Goal: Information Seeking & Learning: Check status

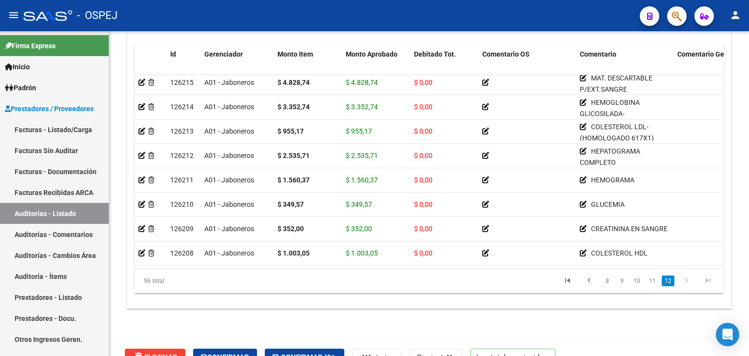
scroll to position [784, 0]
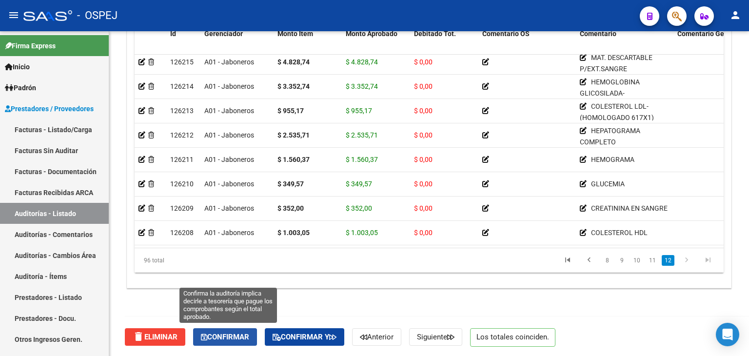
click at [224, 332] on span "Confirmar" at bounding box center [225, 336] width 48 height 9
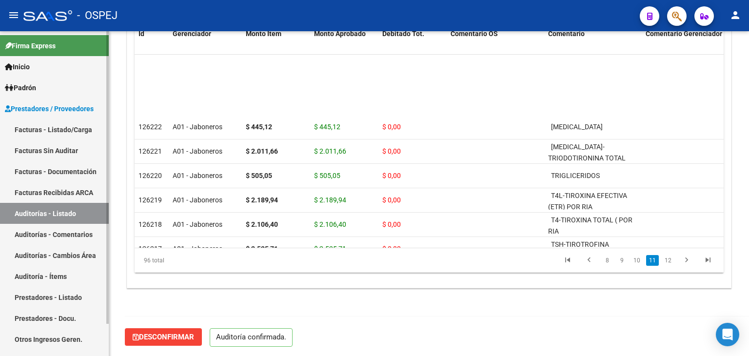
scroll to position [1913, 0]
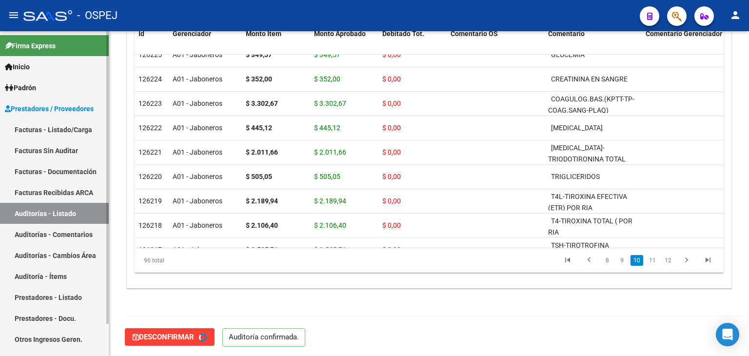
type input "202509"
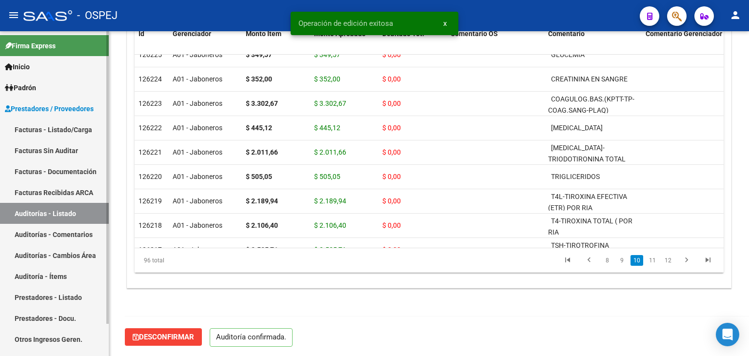
drag, startPoint x: 70, startPoint y: 211, endPoint x: 78, endPoint y: 199, distance: 14.1
click at [70, 211] on link "Auditorías - Listado" at bounding box center [54, 213] width 109 height 21
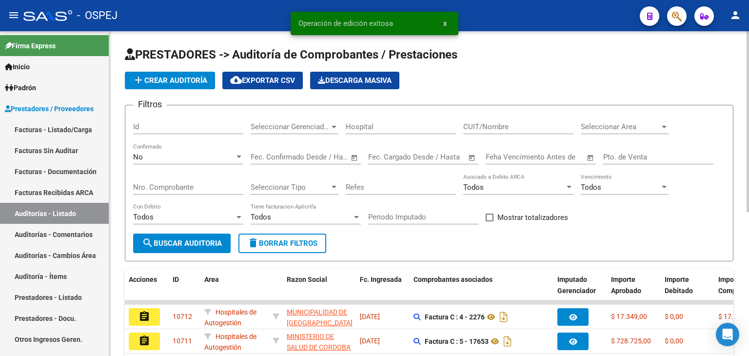
click at [214, 181] on div "Nro. Comprobante" at bounding box center [188, 184] width 110 height 21
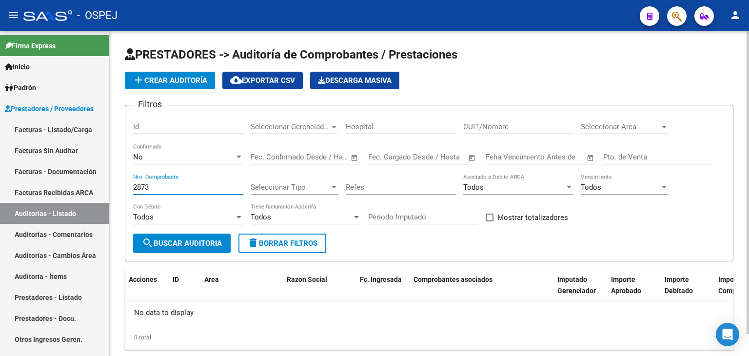
scroll to position [23, 0]
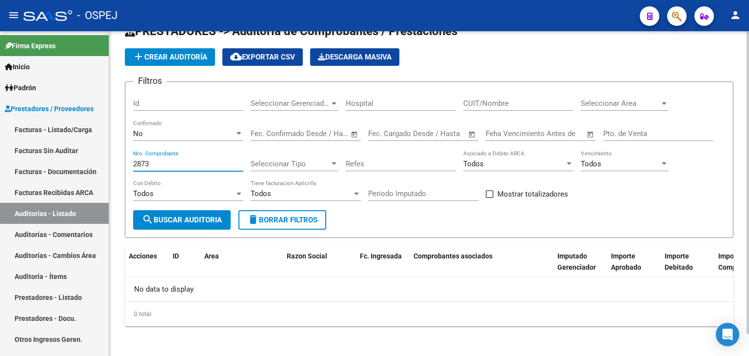
type input "2873"
click at [184, 136] on div "No" at bounding box center [183, 133] width 101 height 9
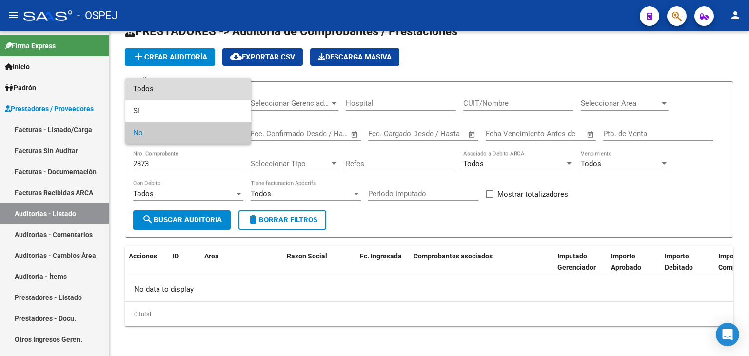
drag, startPoint x: 165, startPoint y: 94, endPoint x: 187, endPoint y: 166, distance: 76.0
click at [165, 94] on span "Todos" at bounding box center [188, 89] width 110 height 22
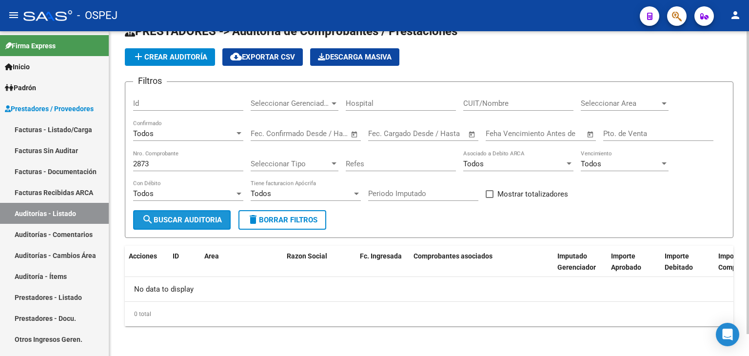
click at [190, 215] on span "search Buscar Auditoria" at bounding box center [182, 219] width 80 height 9
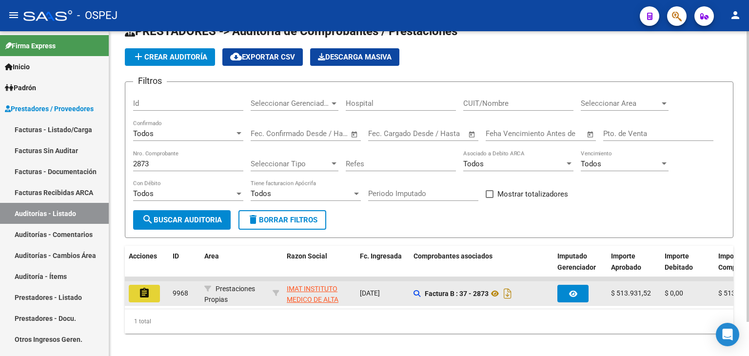
click at [141, 289] on mat-icon "assignment" at bounding box center [144, 293] width 12 height 12
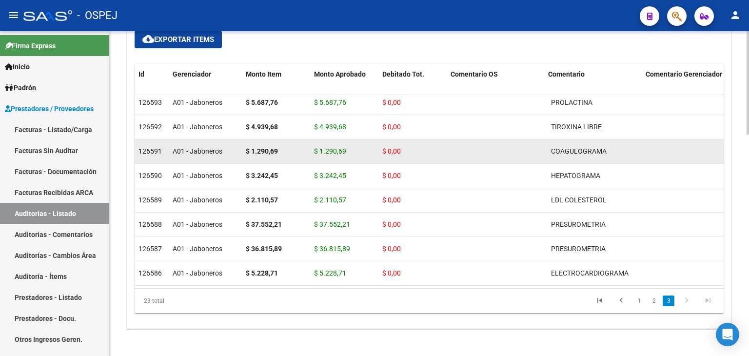
scroll to position [697, 0]
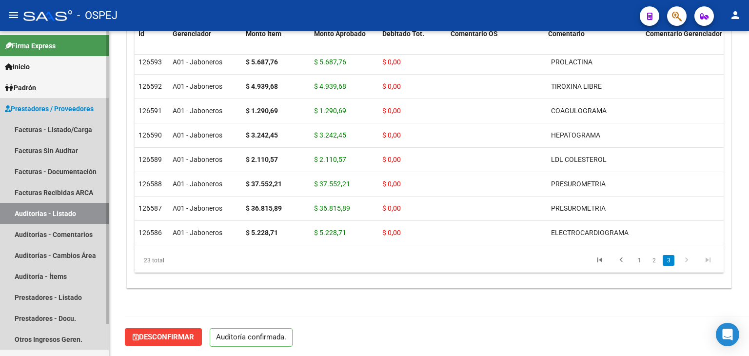
click at [52, 210] on link "Auditorías - Listado" at bounding box center [54, 213] width 109 height 21
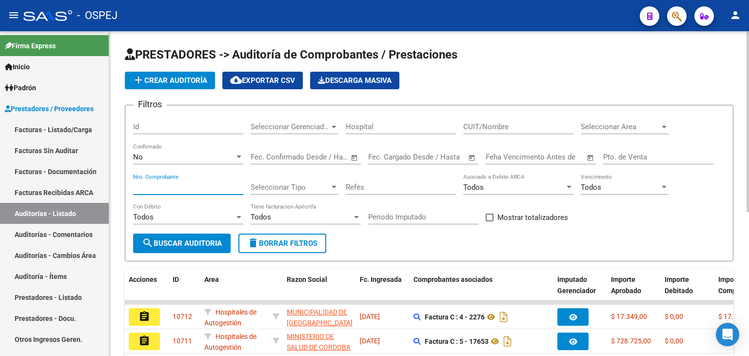
click at [154, 187] on input "Nro. Comprobante" at bounding box center [188, 187] width 110 height 9
type input "26184"
click at [162, 155] on div "No" at bounding box center [183, 157] width 101 height 9
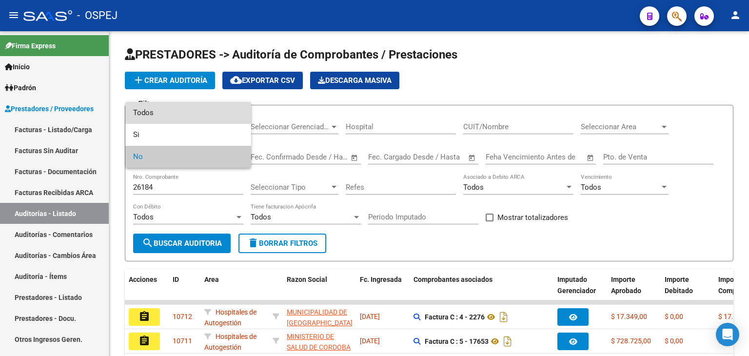
drag, startPoint x: 159, startPoint y: 116, endPoint x: 175, endPoint y: 208, distance: 94.1
click at [158, 116] on span "Todos" at bounding box center [188, 113] width 110 height 22
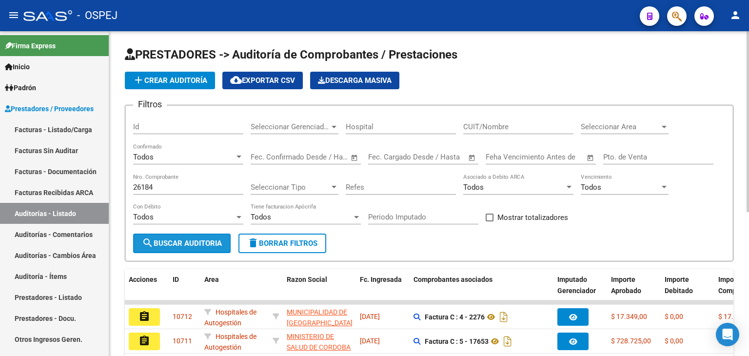
click at [183, 242] on span "search Buscar Auditoria" at bounding box center [182, 243] width 80 height 9
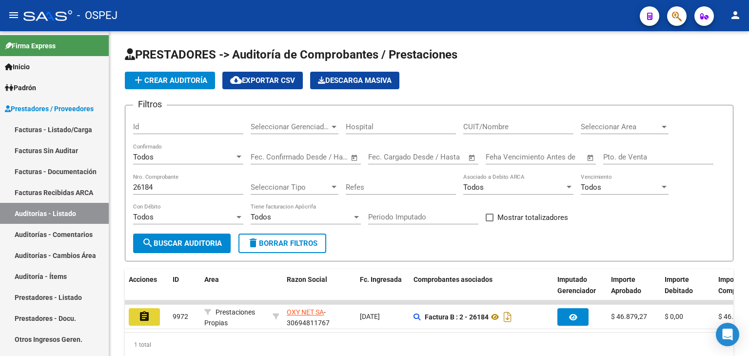
click at [150, 312] on button "assignment" at bounding box center [144, 317] width 31 height 18
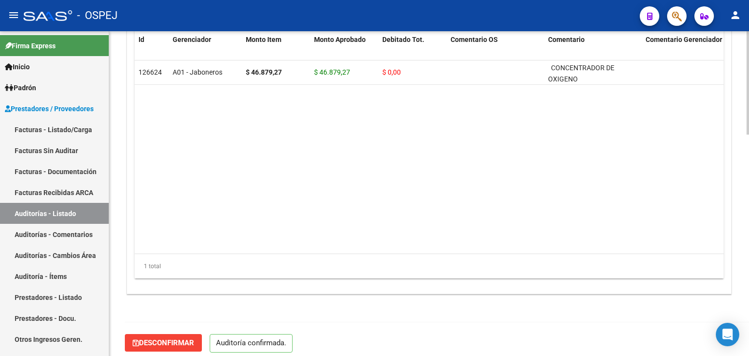
scroll to position [697, 0]
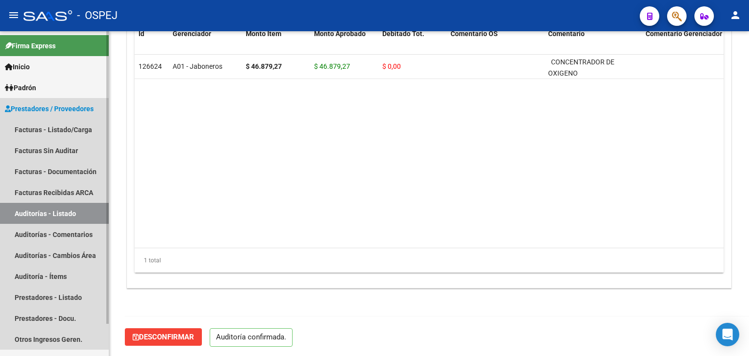
click at [85, 212] on link "Auditorías - Listado" at bounding box center [54, 213] width 109 height 21
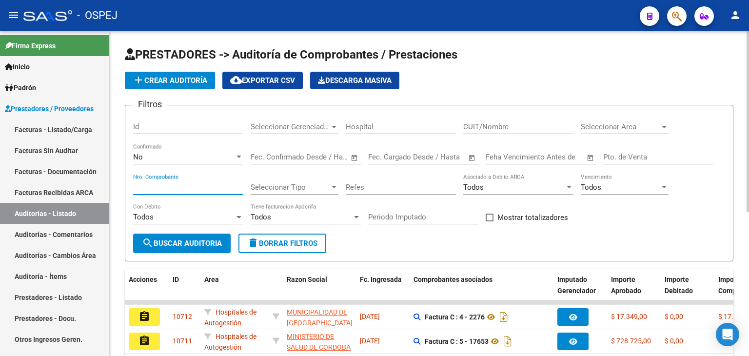
click at [218, 183] on input "Nro. Comprobante" at bounding box center [188, 187] width 110 height 9
type input "368"
click at [222, 156] on div "No" at bounding box center [183, 157] width 101 height 9
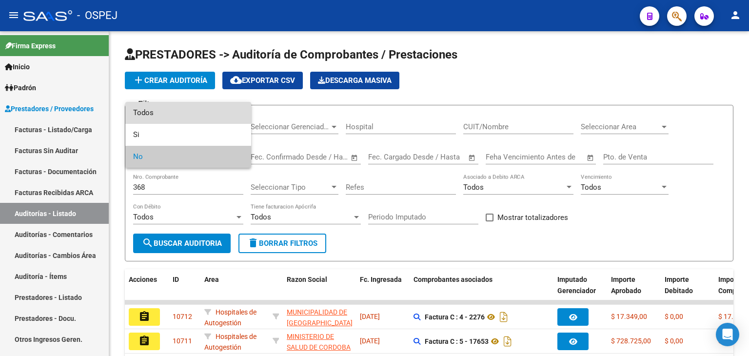
click at [201, 110] on span "Todos" at bounding box center [188, 113] width 110 height 22
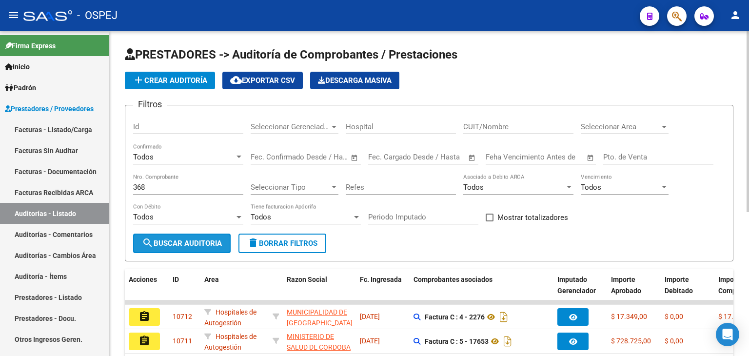
click at [202, 242] on span "search Buscar Auditoria" at bounding box center [182, 243] width 80 height 9
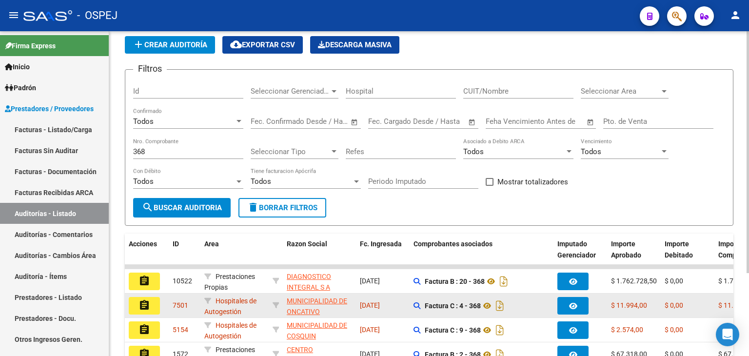
scroll to position [97, 0]
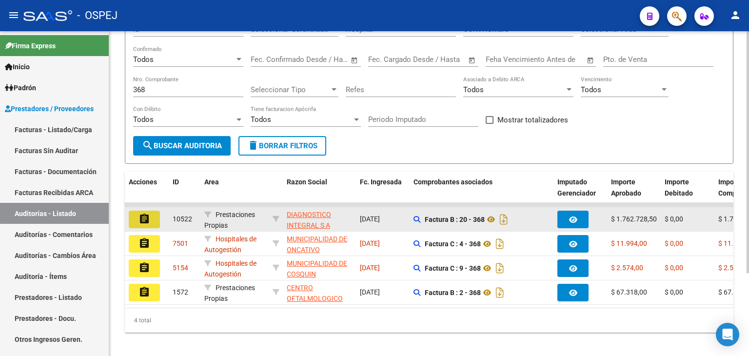
click at [151, 217] on button "assignment" at bounding box center [144, 220] width 31 height 18
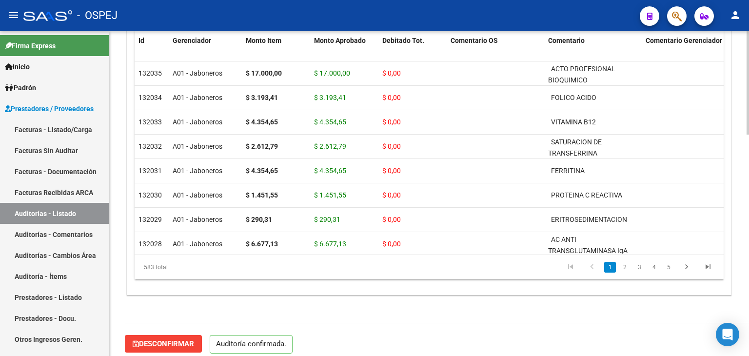
scroll to position [697, 0]
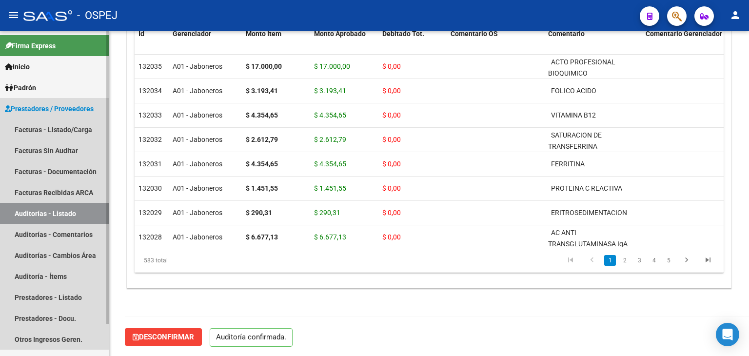
click at [78, 213] on link "Auditorías - Listado" at bounding box center [54, 213] width 109 height 21
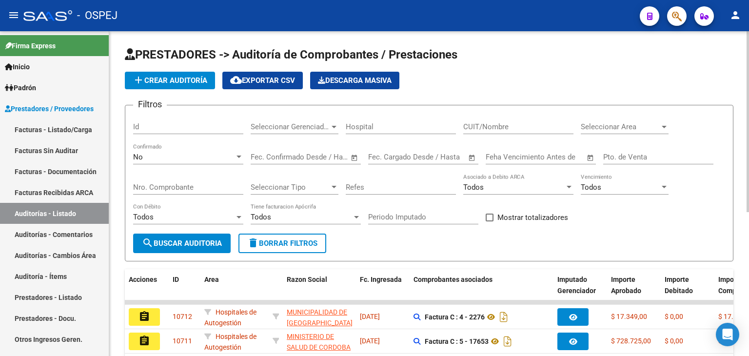
click at [192, 187] on input "Nro. Comprobante" at bounding box center [188, 187] width 110 height 9
type input "1451"
click at [179, 158] on div "No" at bounding box center [183, 157] width 101 height 9
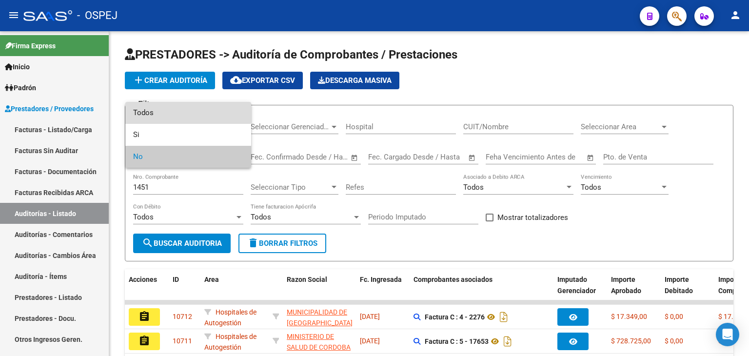
click at [161, 110] on span "Todos" at bounding box center [188, 113] width 110 height 22
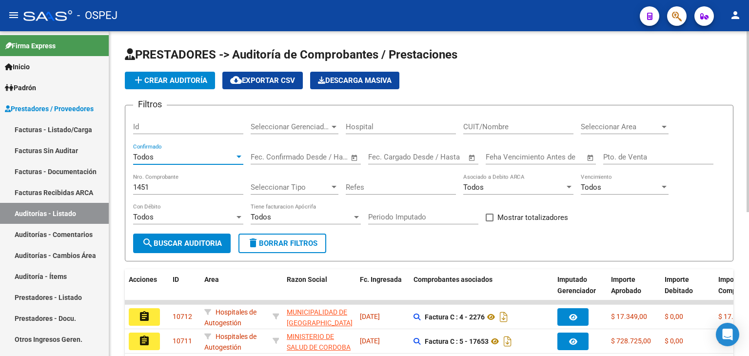
click at [179, 251] on button "search Buscar Auditoria" at bounding box center [181, 242] width 97 height 19
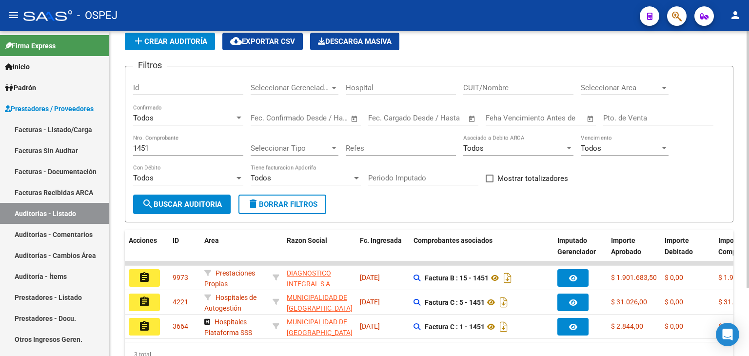
scroll to position [87, 0]
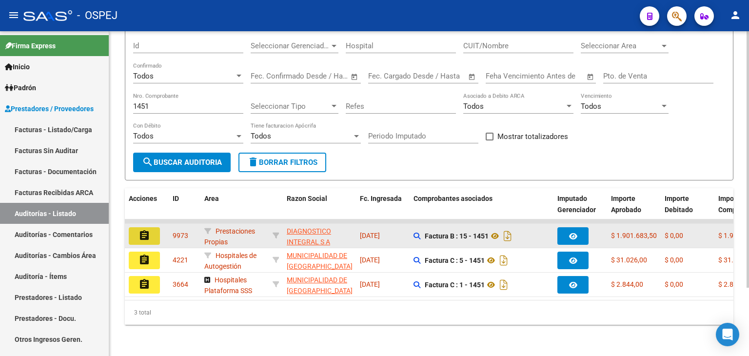
click at [137, 227] on button "assignment" at bounding box center [144, 236] width 31 height 18
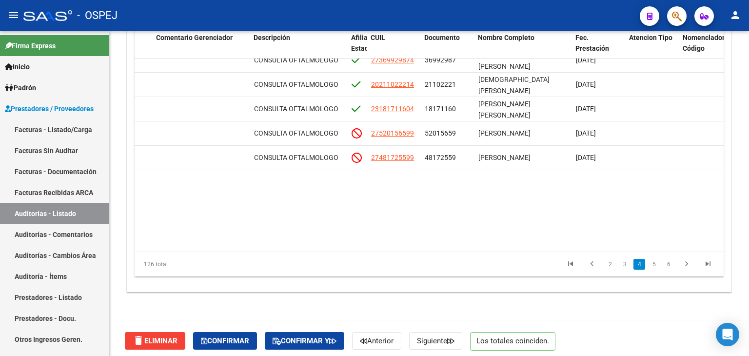
scroll to position [645, 521]
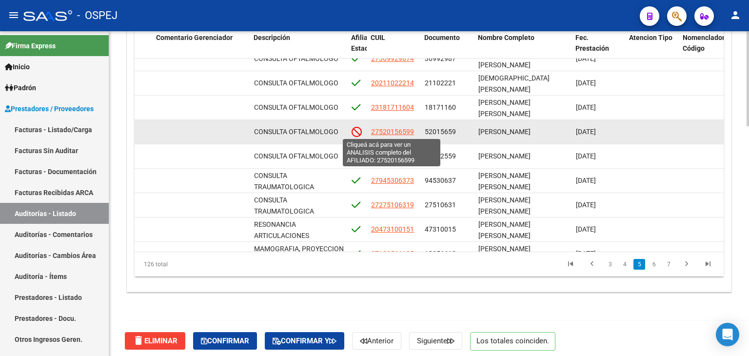
click at [388, 133] on span "27520156599" at bounding box center [392, 132] width 43 height 8
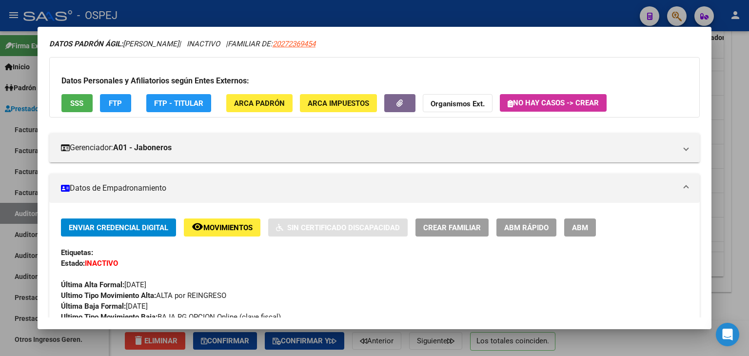
scroll to position [49, 0]
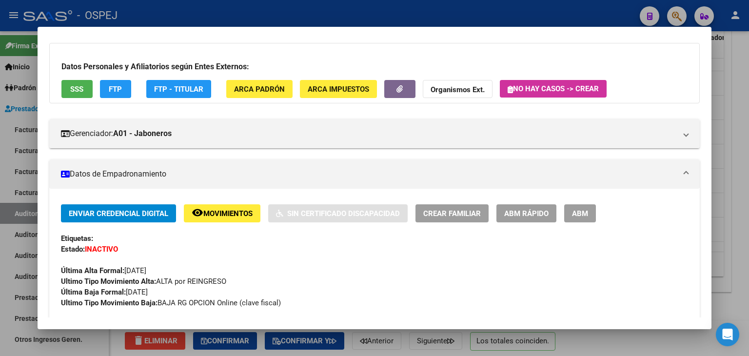
click at [107, 332] on div at bounding box center [374, 178] width 749 height 356
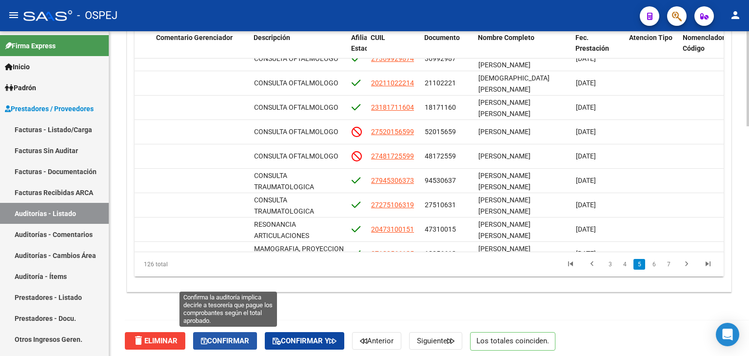
click at [224, 340] on span "Confirmar" at bounding box center [225, 340] width 48 height 9
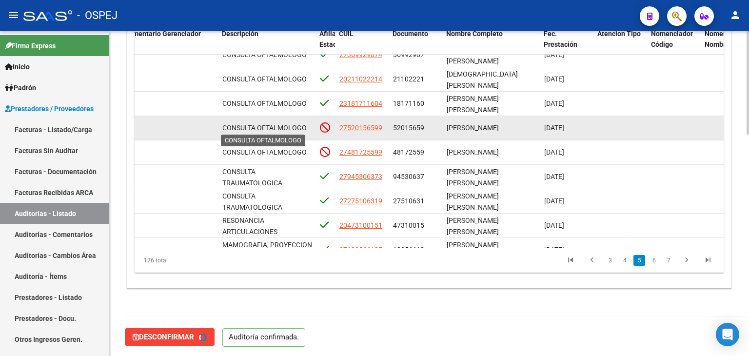
type input "202509"
